Goal: Task Accomplishment & Management: Manage account settings

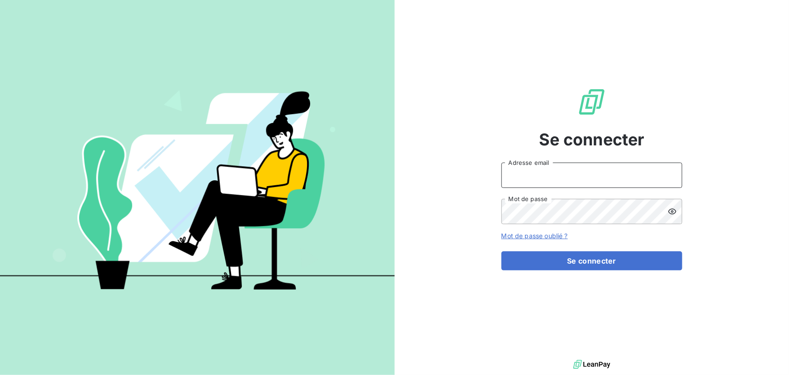
click at [391, 167] on input "Adresse email" at bounding box center [592, 174] width 181 height 25
type input "[PERSON_NAME][EMAIL_ADDRESS][DOMAIN_NAME]"
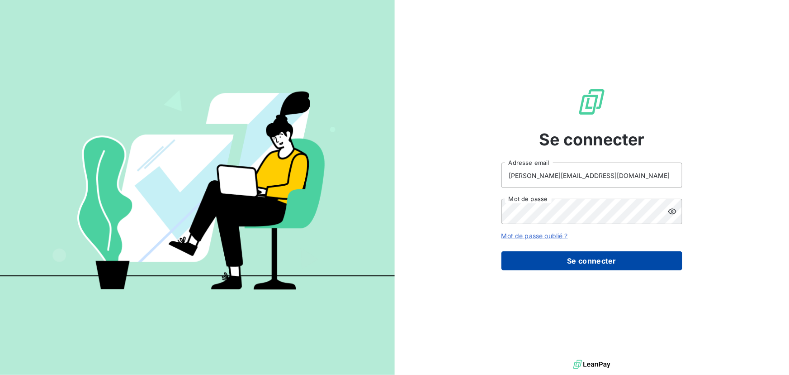
click at [391, 258] on button "Se connecter" at bounding box center [592, 260] width 181 height 19
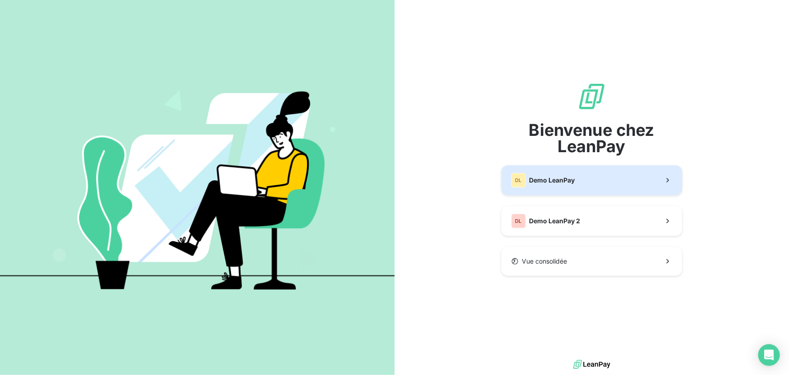
click at [391, 184] on span "Demo LeanPay" at bounding box center [553, 180] width 46 height 9
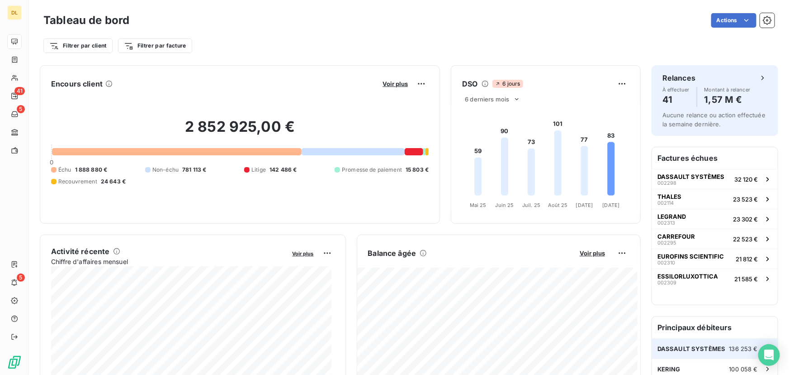
click at [391, 348] on span "DASSAULT SYSTÈMES" at bounding box center [692, 348] width 68 height 7
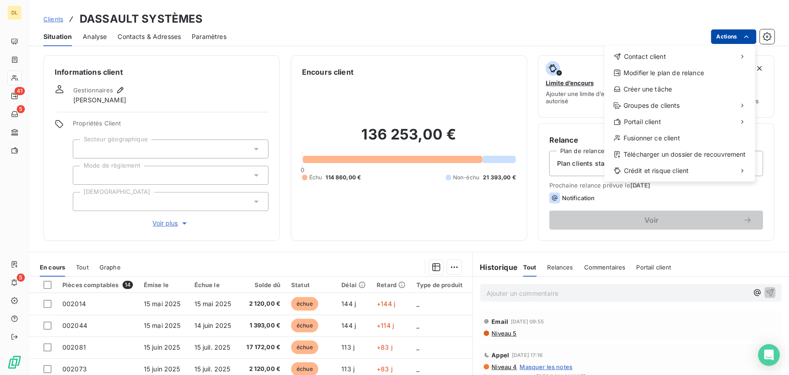
click at [391, 38] on html "DL 41 5 5 Clients DASSAULT SYSTÈMES Situation Analyse Contacts & Adresses Param…" at bounding box center [394, 187] width 789 height 375
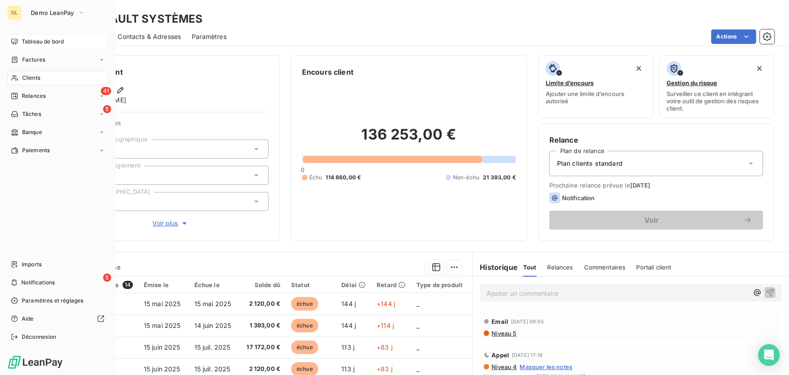
click at [17, 41] on icon at bounding box center [14, 41] width 7 height 7
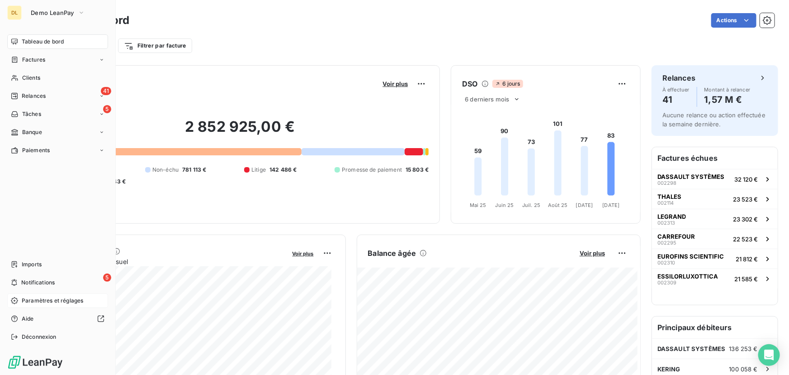
click at [22, 299] on span "Paramètres et réglages" at bounding box center [53, 300] width 62 height 8
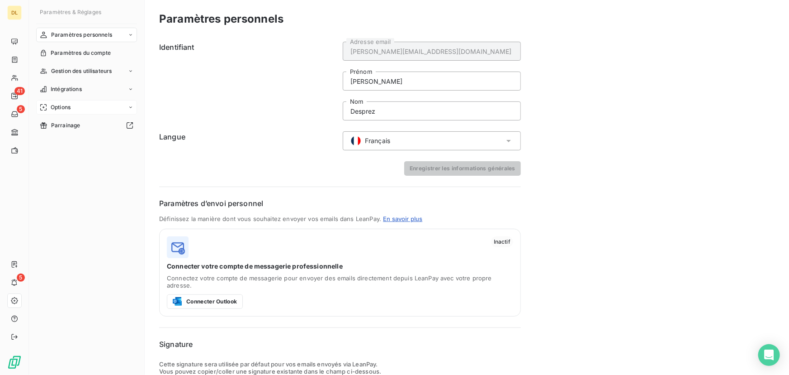
click at [90, 106] on div "Options" at bounding box center [86, 107] width 101 height 14
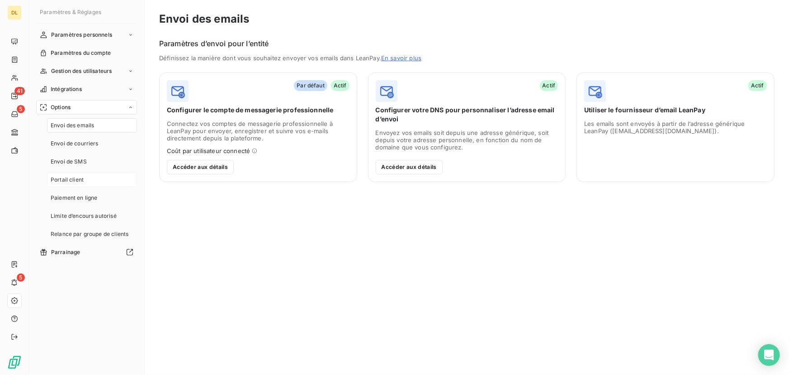
click at [82, 183] on span "Portail client" at bounding box center [67, 180] width 33 height 8
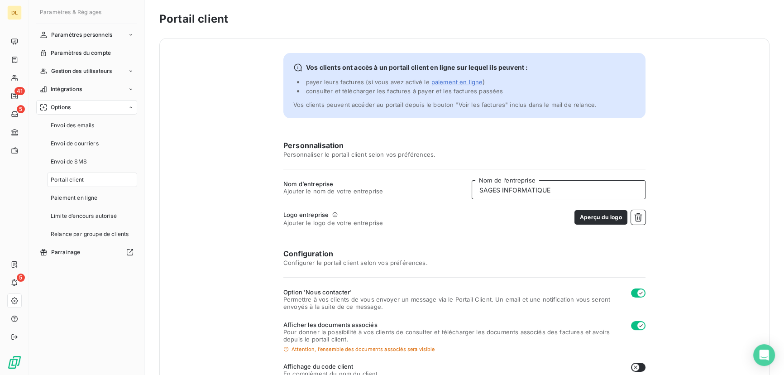
click at [391, 186] on input "SAGES INFORMATIQUE" at bounding box center [558, 189] width 174 height 19
type input "ANNECY RECOUVREMENT"
click at [391, 213] on button "button" at bounding box center [638, 217] width 14 height 14
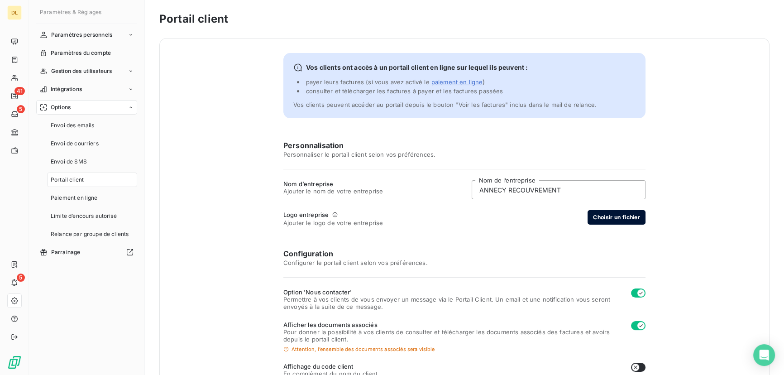
click at [391, 217] on button "Choisir un fichier" at bounding box center [616, 217] width 58 height 14
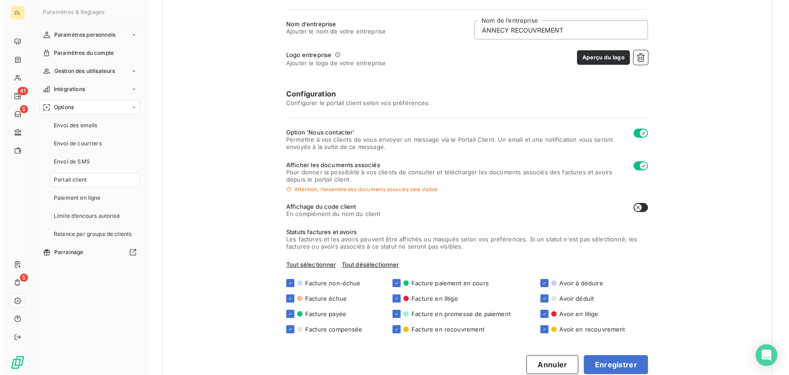
scroll to position [164, 0]
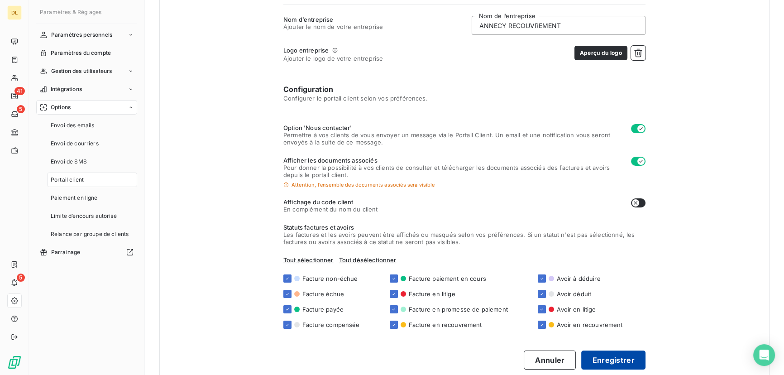
click at [391, 351] on button "Enregistrer" at bounding box center [613, 359] width 64 height 19
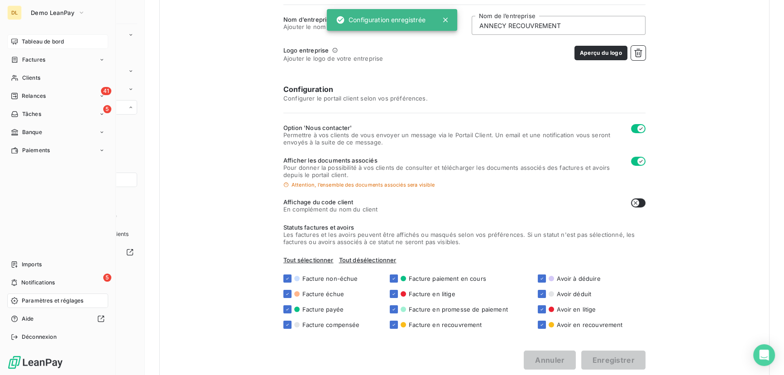
click at [8, 35] on div "Tableau de bord" at bounding box center [57, 41] width 101 height 14
